Goal: Information Seeking & Learning: Learn about a topic

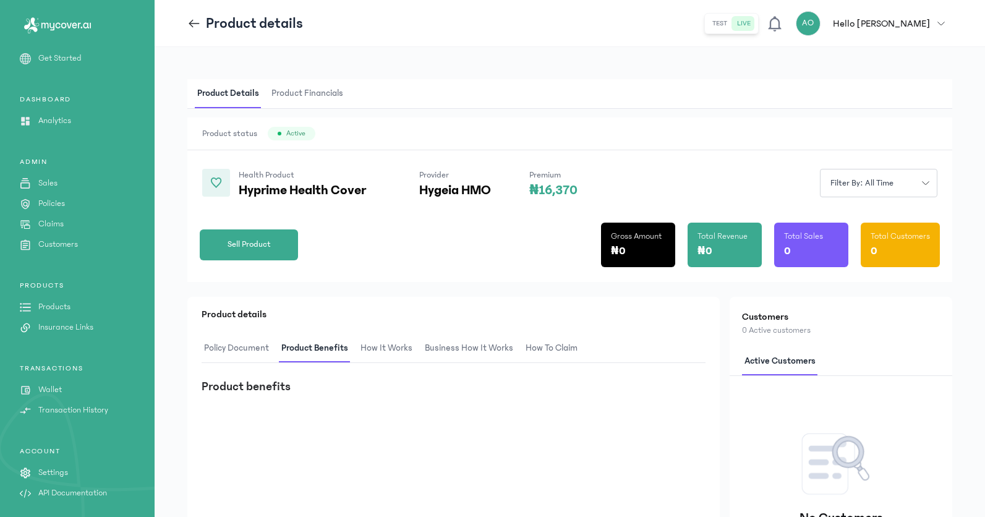
click at [306, 93] on span "Product Financials" at bounding box center [307, 93] width 77 height 29
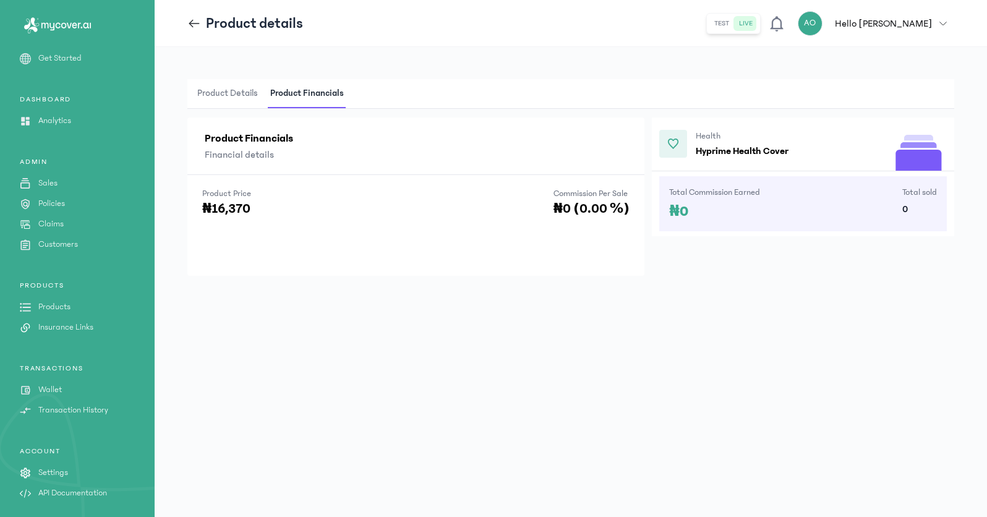
click at [241, 95] on span "Product Details" at bounding box center [228, 93] width 66 height 29
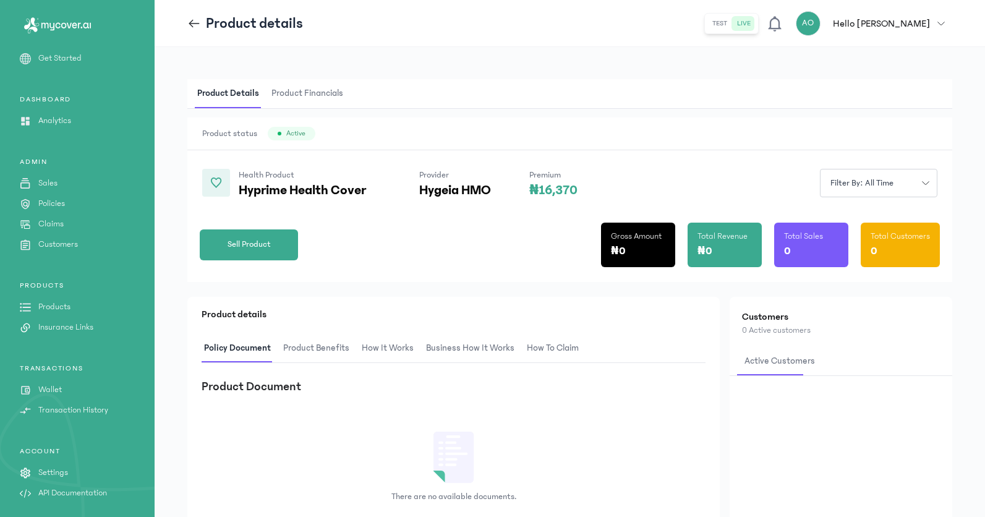
click at [327, 354] on span "Product Benefits" at bounding box center [316, 348] width 71 height 29
click at [389, 353] on span "How It Works" at bounding box center [386, 348] width 57 height 29
click at [468, 351] on span "Business How It Works" at bounding box center [468, 348] width 93 height 29
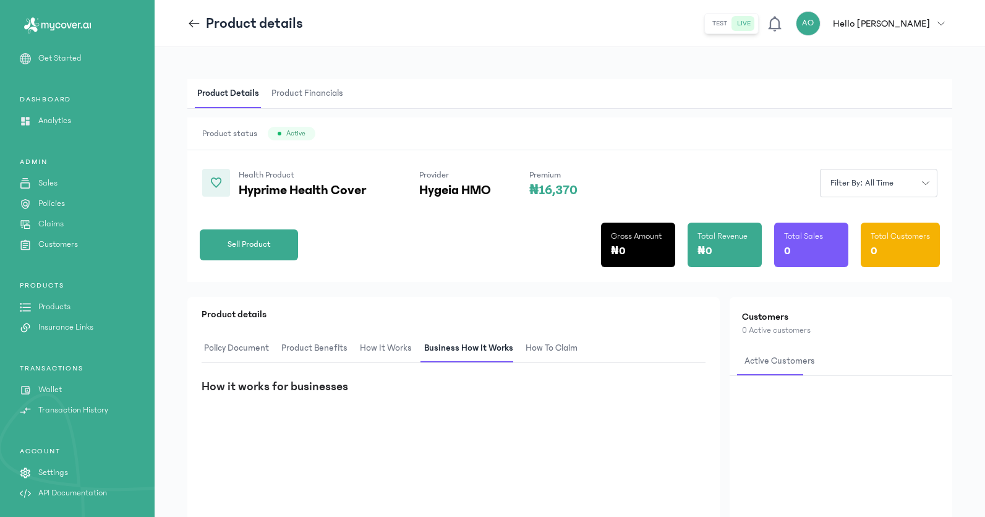
click at [560, 351] on span "How to claim" at bounding box center [551, 348] width 57 height 29
click at [311, 346] on span "Product Benefits" at bounding box center [314, 348] width 71 height 29
click at [334, 91] on span "Product Financials" at bounding box center [307, 93] width 77 height 29
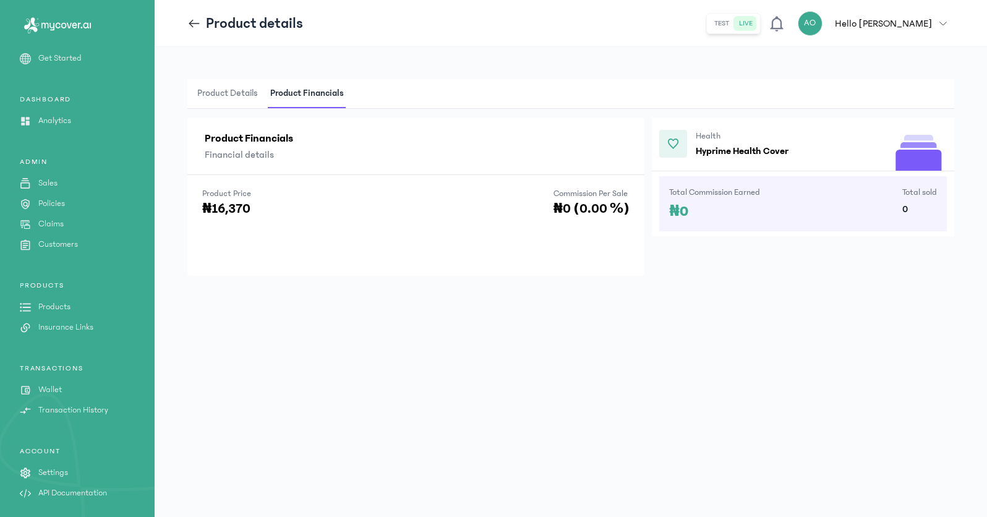
click at [238, 93] on span "Product Details" at bounding box center [228, 93] width 66 height 29
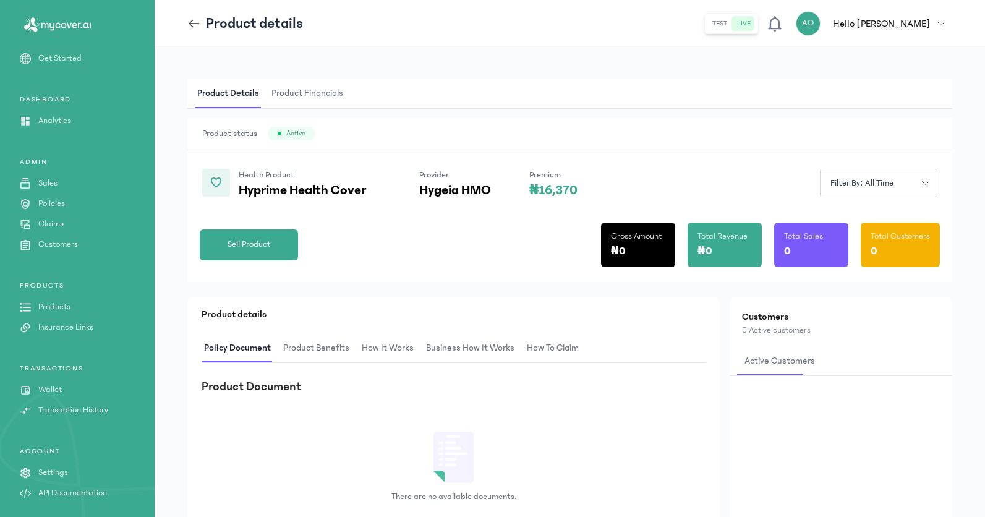
click at [308, 95] on span "Product Financials" at bounding box center [307, 93] width 77 height 29
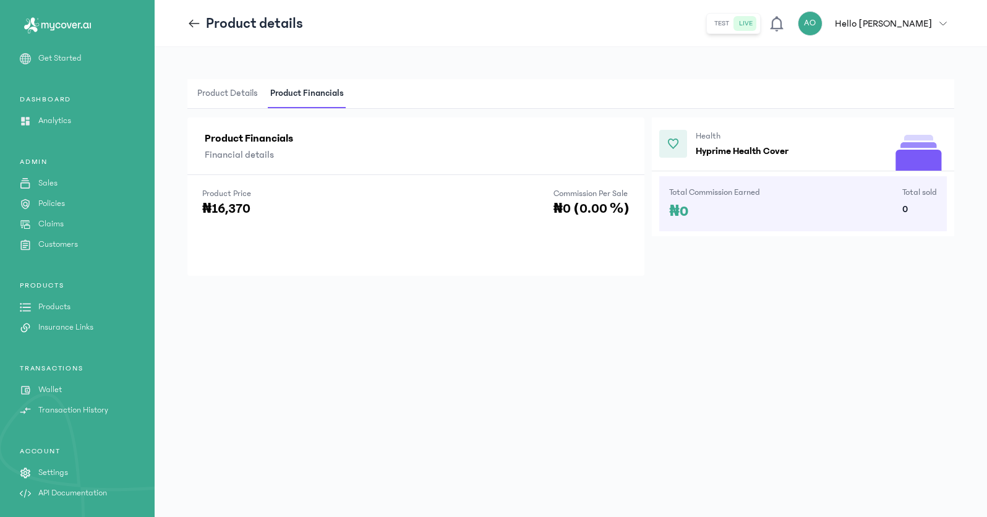
click at [255, 91] on span "Product Details" at bounding box center [228, 93] width 66 height 29
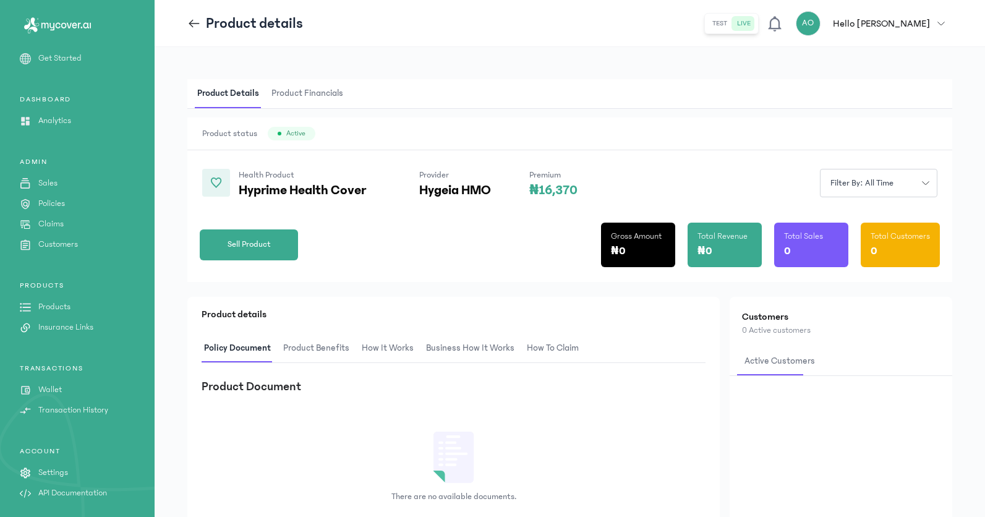
click at [64, 61] on p "Get Started" at bounding box center [59, 58] width 43 height 13
